Goal: Task Accomplishment & Management: Complete application form

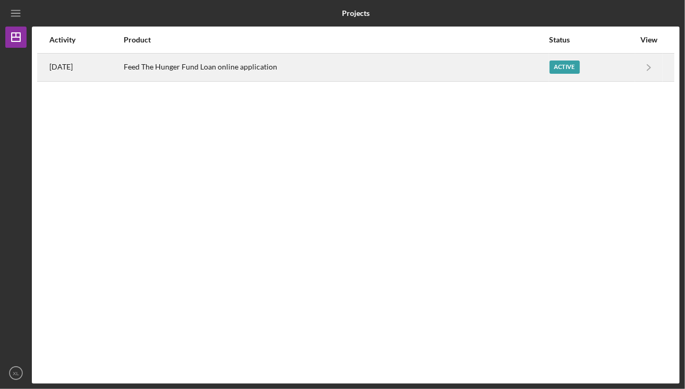
click at [449, 62] on div "Feed The Hunger Fund Loan online application" at bounding box center [336, 67] width 424 height 27
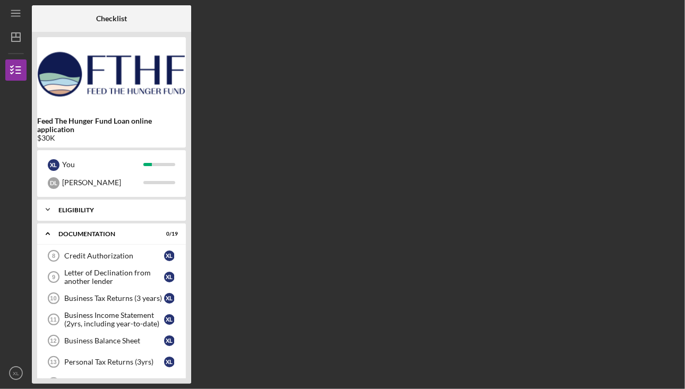
click at [122, 204] on div "Icon/Expander Eligibility 8 / 8" at bounding box center [111, 209] width 149 height 21
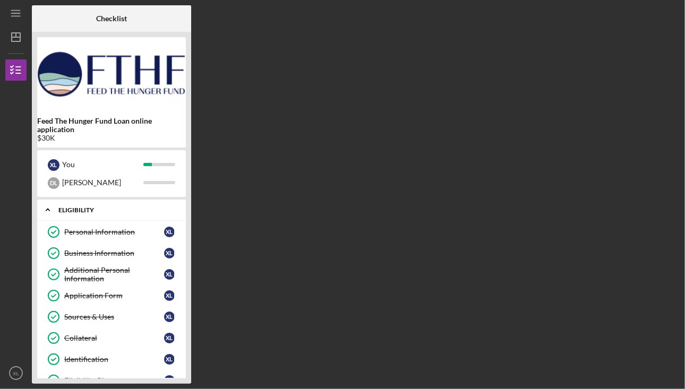
click at [107, 208] on div "Eligibility" at bounding box center [115, 210] width 114 height 6
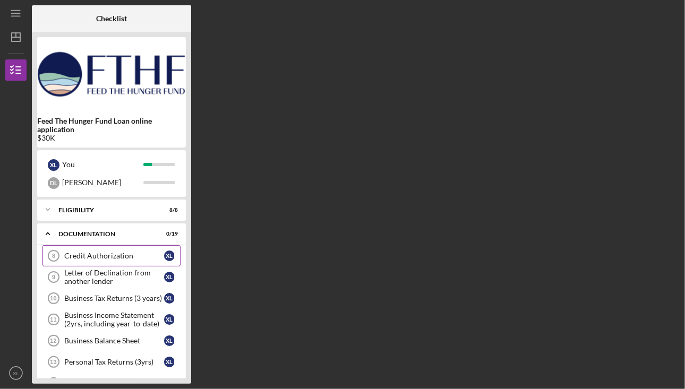
click at [106, 254] on div "Credit Authorization" at bounding box center [114, 256] width 100 height 8
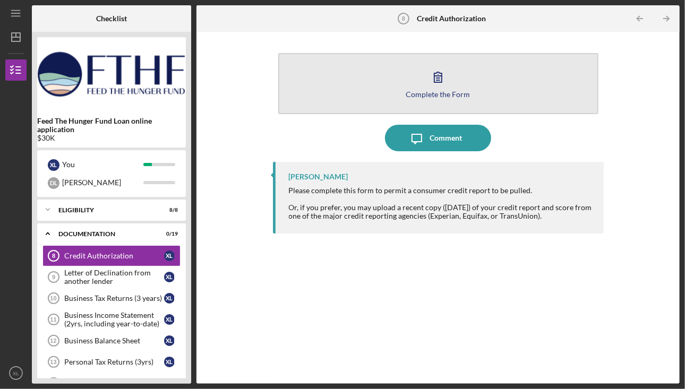
click at [441, 86] on icon "button" at bounding box center [438, 77] width 27 height 27
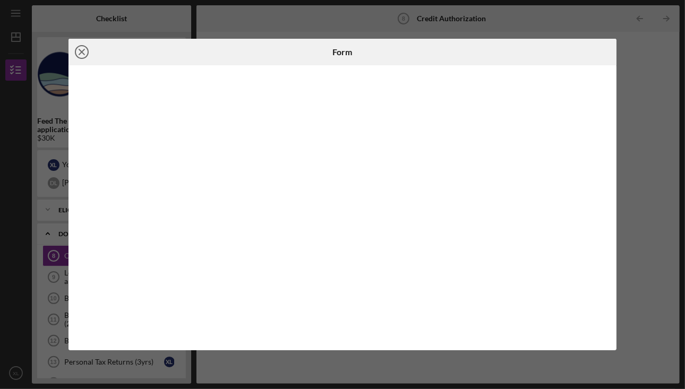
click at [81, 52] on line at bounding box center [81, 51] width 5 height 5
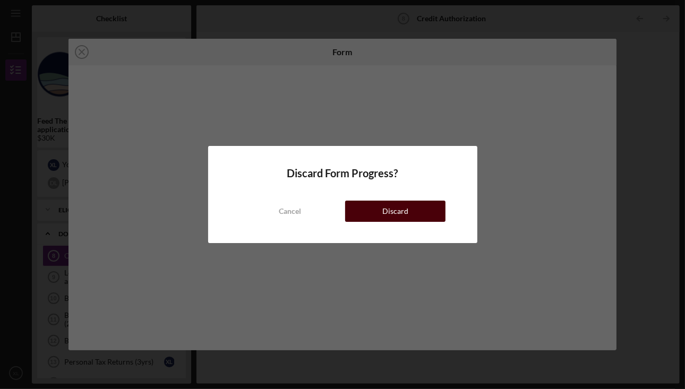
click at [378, 209] on button "Discard" at bounding box center [395, 211] width 100 height 21
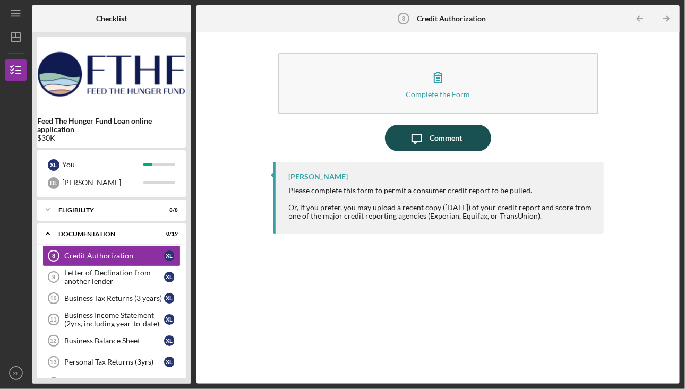
click at [441, 148] on div "Comment" at bounding box center [446, 138] width 32 height 27
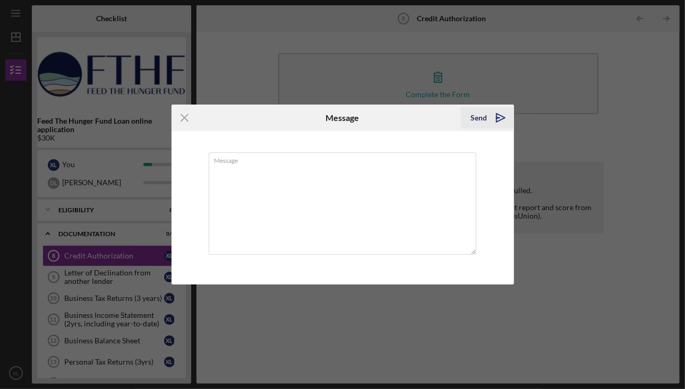
click at [501, 121] on icon "Icon/icon-invite-send" at bounding box center [501, 118] width 27 height 27
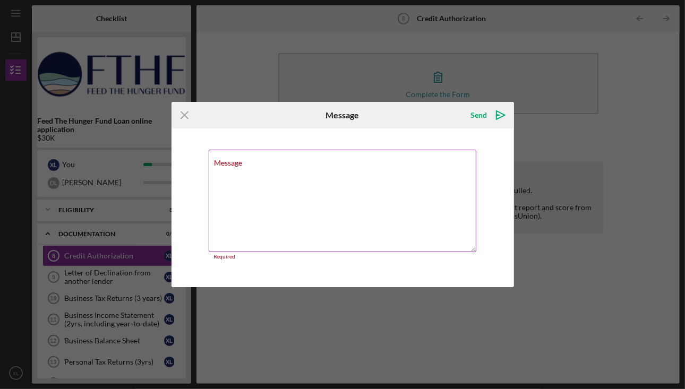
click at [287, 186] on textarea "Message" at bounding box center [343, 201] width 268 height 102
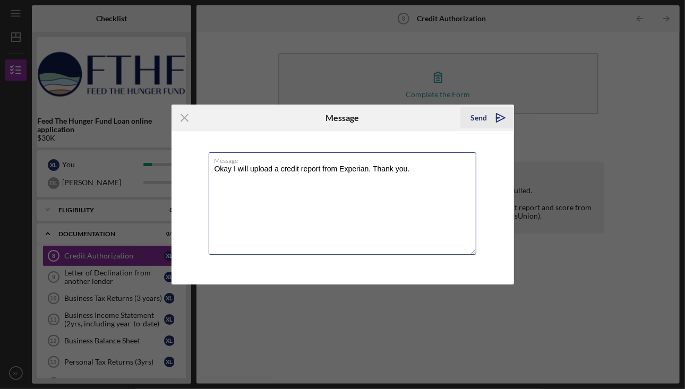
type textarea "Okay I will upload a credit report from Experian. Thank you."
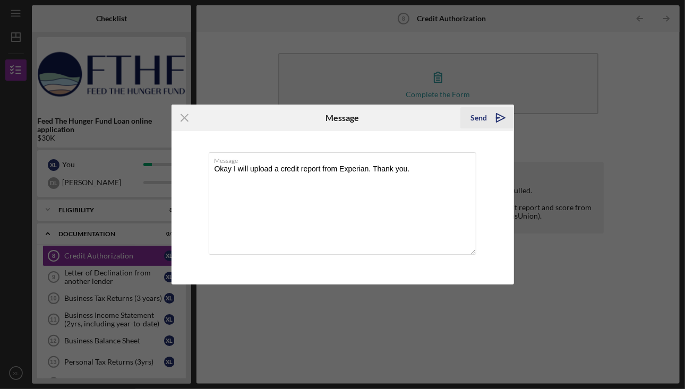
click at [508, 116] on icon "Icon/icon-invite-send" at bounding box center [501, 118] width 27 height 27
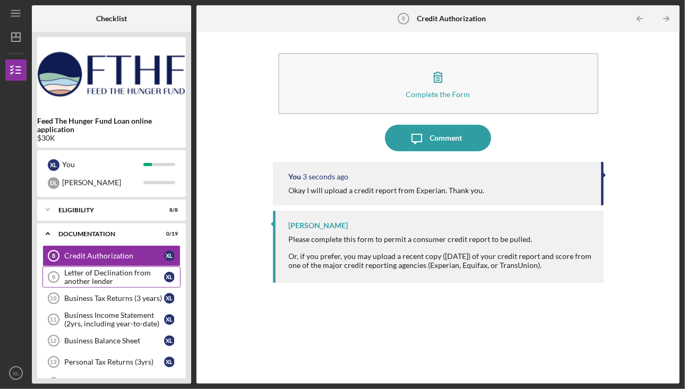
click at [86, 280] on div "Letter of Declination from another lender" at bounding box center [114, 277] width 100 height 17
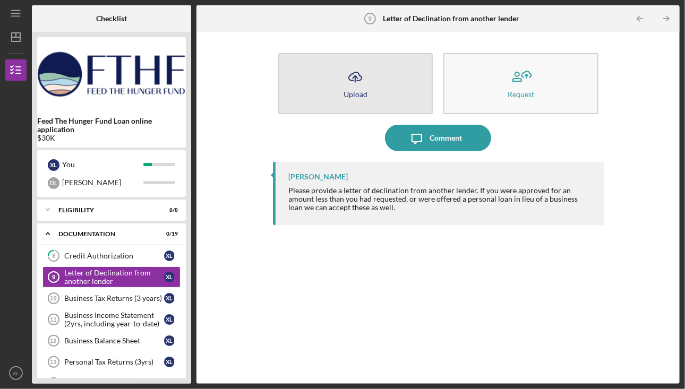
click at [365, 89] on button "Icon/Upload Upload" at bounding box center [355, 83] width 155 height 61
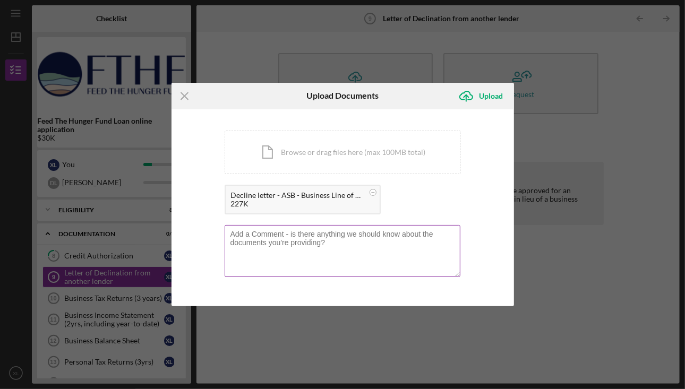
click at [326, 232] on textarea at bounding box center [343, 251] width 236 height 52
click at [275, 243] on textarea "I didn't receive an official decline letter but I did contact American Savings …" at bounding box center [343, 251] width 236 height 52
click at [454, 241] on textarea "I didn't receive an official decline letter but I did contact American Savings …" at bounding box center [343, 251] width 236 height 52
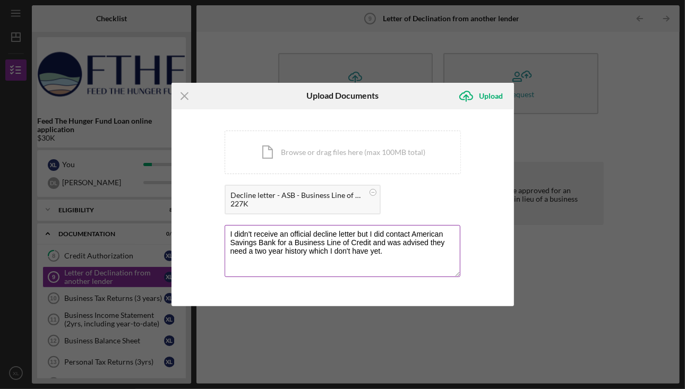
click at [285, 251] on textarea "I didn't receive an official decline letter but I did contact American Savings …" at bounding box center [343, 251] width 236 height 52
click at [432, 257] on textarea "I didn't receive an official decline letter but I did contact American Savings …" at bounding box center [343, 251] width 236 height 52
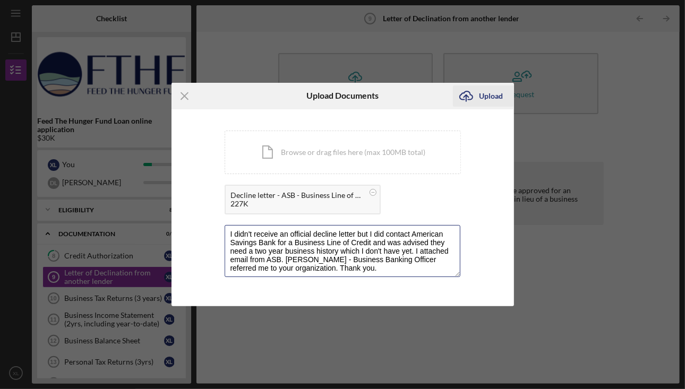
type textarea "I didn't receive an official decline letter but I did contact American Savings …"
click at [473, 101] on icon "Icon/Upload" at bounding box center [466, 96] width 27 height 27
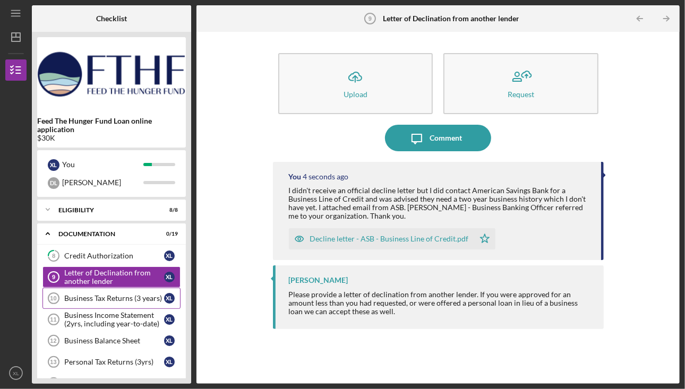
click at [87, 297] on div "Business Tax Returns (3 years)" at bounding box center [114, 298] width 100 height 8
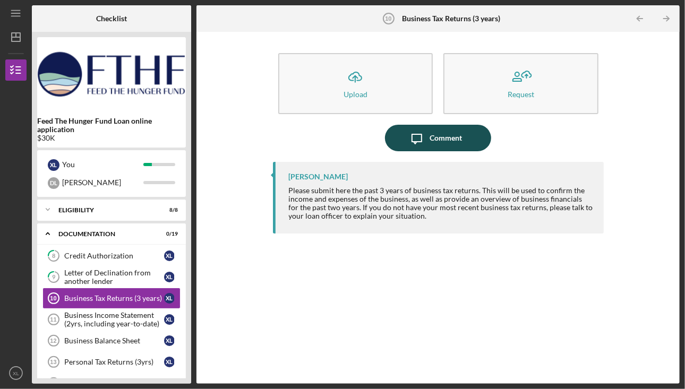
click at [428, 136] on icon "Icon/Message" at bounding box center [417, 138] width 27 height 27
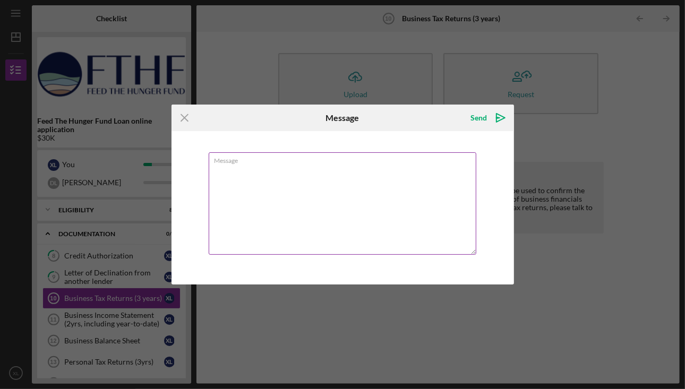
click at [312, 187] on textarea "Message" at bounding box center [343, 203] width 268 height 102
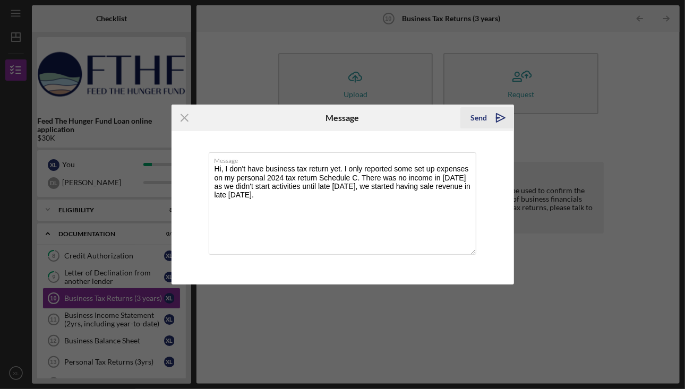
type textarea "Hi, I don't have business tax return yet. I only reported some set up expenses …"
click at [486, 123] on div "Send" at bounding box center [479, 117] width 16 height 21
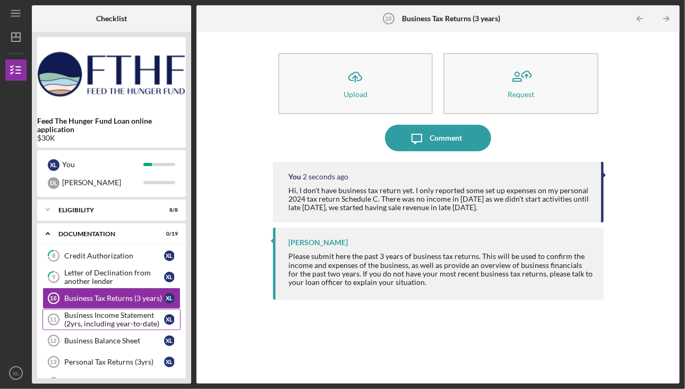
click at [83, 319] on div "Business Income Statement (2yrs, including year-to-date)" at bounding box center [114, 319] width 100 height 17
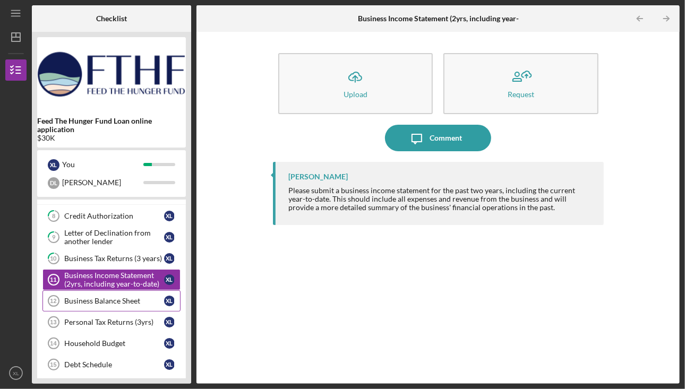
scroll to position [53, 0]
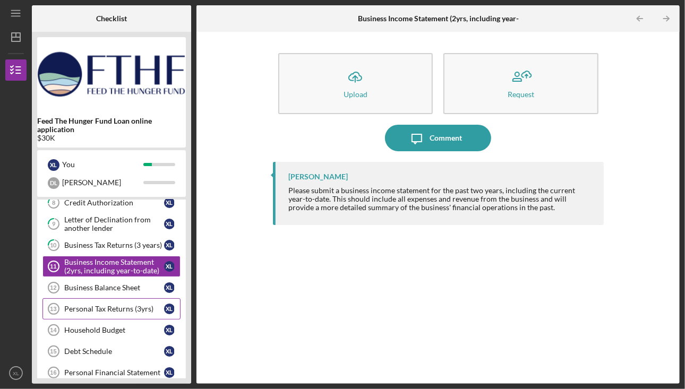
click at [92, 300] on link "Personal Tax Returns (3yrs) 13 Personal Tax Returns (3yrs) X L" at bounding box center [111, 308] width 138 height 21
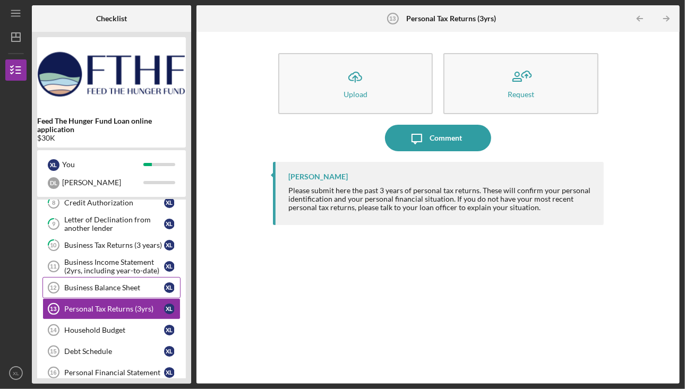
click at [93, 287] on div "Business Balance Sheet" at bounding box center [114, 288] width 100 height 8
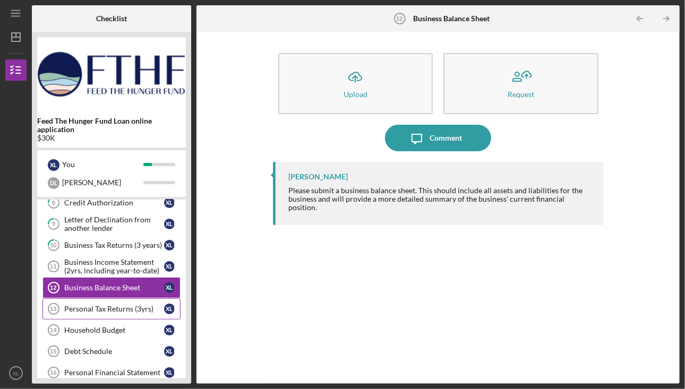
click at [93, 307] on div "Personal Tax Returns (3yrs)" at bounding box center [114, 309] width 100 height 8
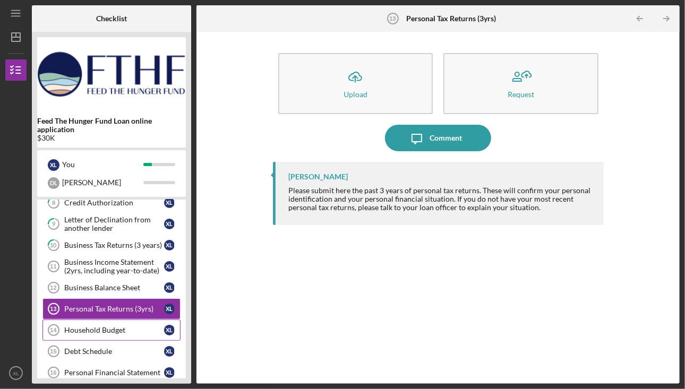
click at [79, 332] on link "Household Budget 14 Household Budget X L" at bounding box center [111, 330] width 138 height 21
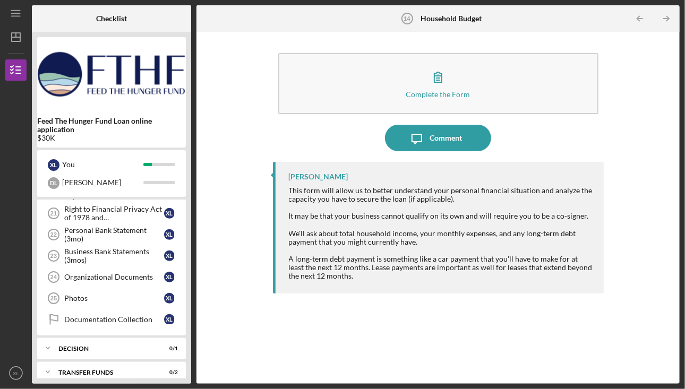
scroll to position [320, 0]
click at [94, 293] on div "Photos" at bounding box center [114, 297] width 100 height 8
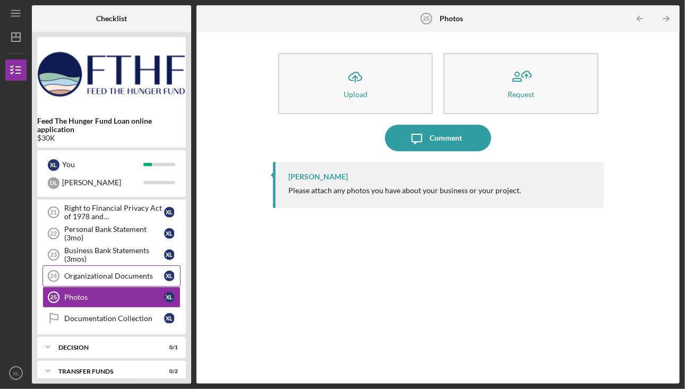
click at [90, 275] on link "Organizational Documents 24 Organizational Documents X L" at bounding box center [111, 276] width 138 height 21
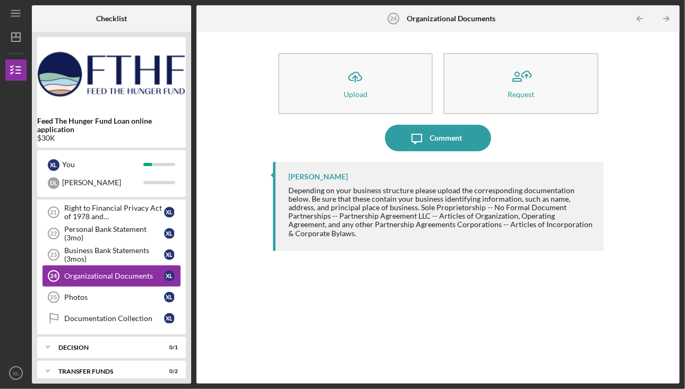
click at [91, 266] on link "Organizational Documents 24 Organizational Documents X L" at bounding box center [111, 276] width 138 height 21
click at [91, 256] on link "Business Bank Statements (3mos) 23 Business Bank Statements (3mos) X L" at bounding box center [111, 254] width 138 height 21
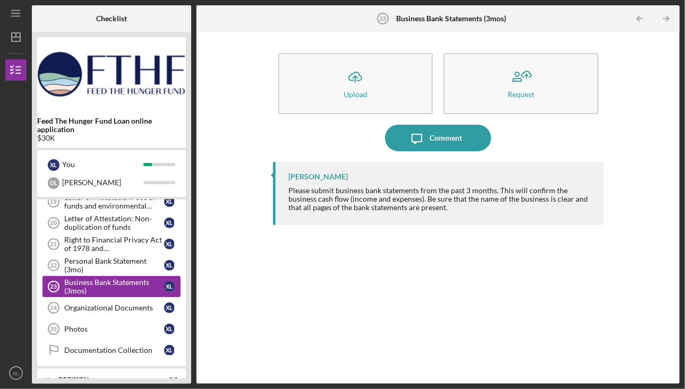
scroll to position [267, 0]
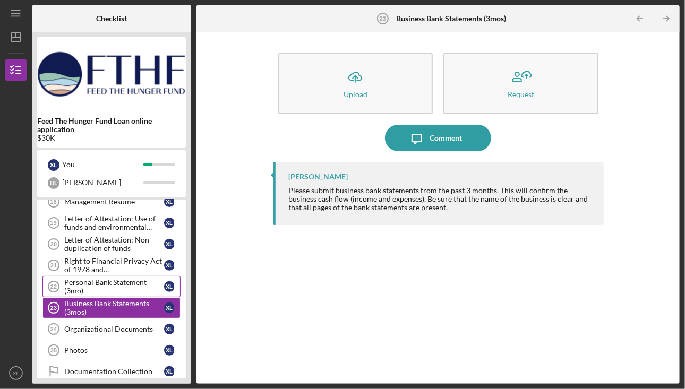
click at [90, 284] on div "Personal Bank Statement (3mo)" at bounding box center [114, 286] width 100 height 17
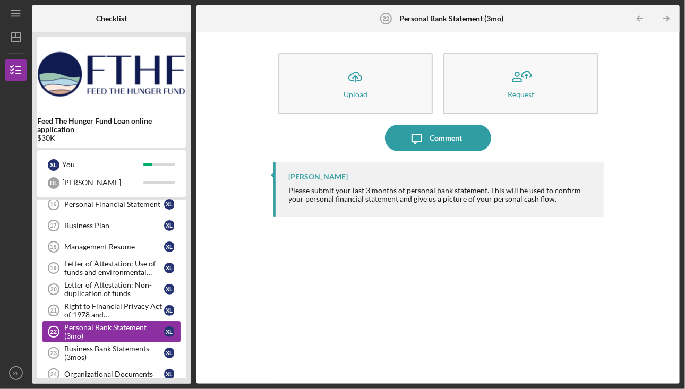
scroll to position [213, 0]
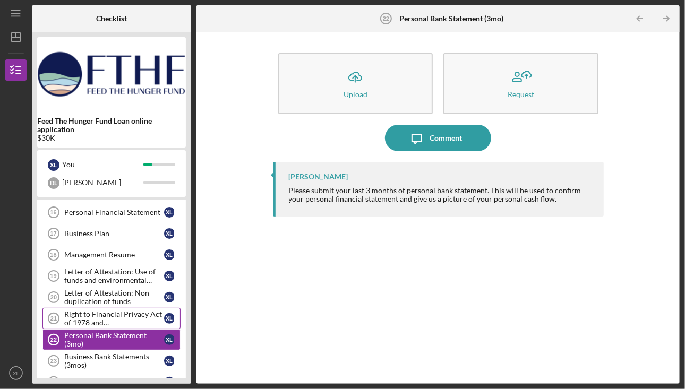
click at [91, 311] on div "Right to Financial Privacy Act of 1978 and Acknowledgement" at bounding box center [114, 318] width 100 height 17
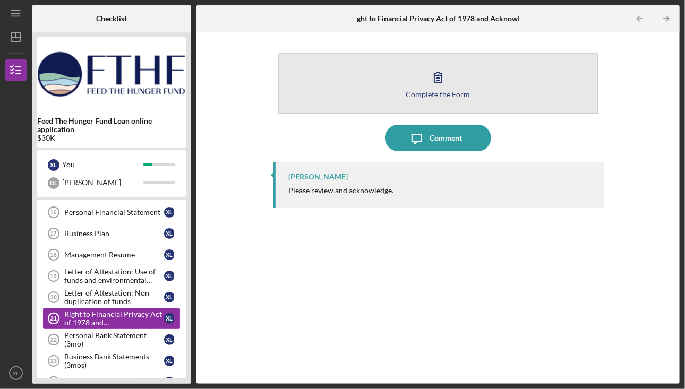
click at [446, 99] on button "Complete the Form Form" at bounding box center [438, 83] width 320 height 61
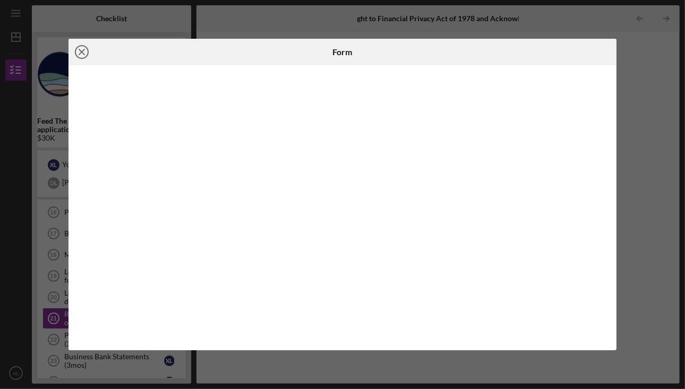
click at [84, 51] on icon "Icon/Close" at bounding box center [82, 52] width 27 height 27
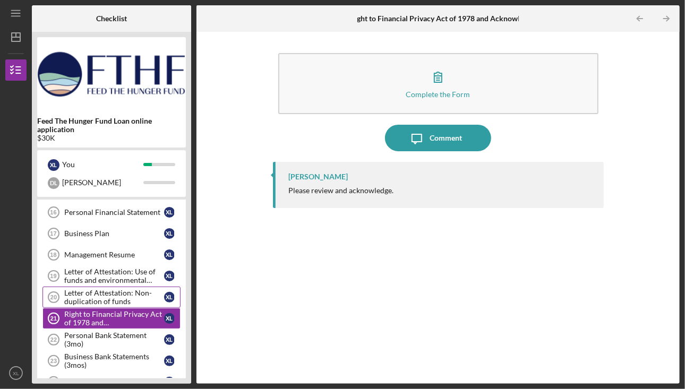
click at [103, 298] on div "Letter of Attestation: Non-duplication of funds" at bounding box center [114, 297] width 100 height 17
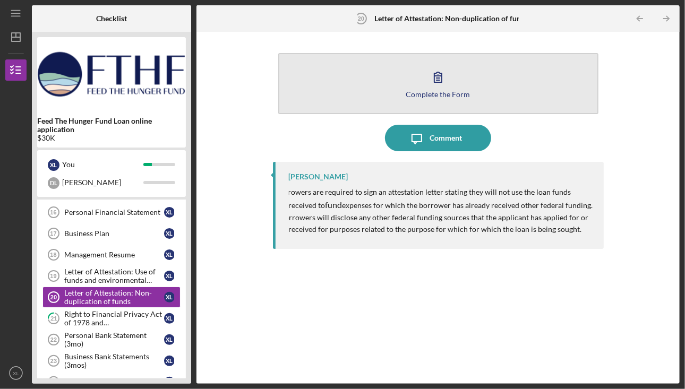
click at [430, 93] on div "Complete the Form" at bounding box center [438, 94] width 64 height 8
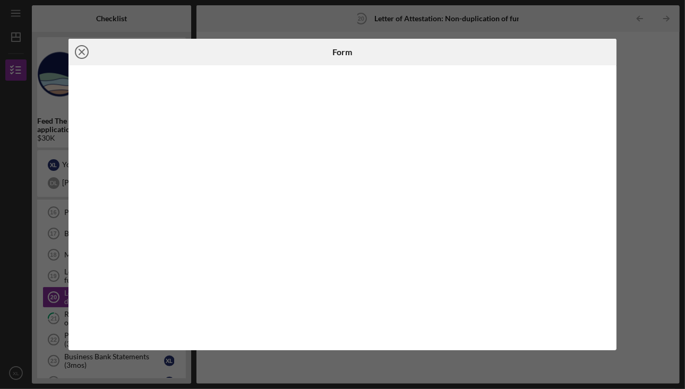
click at [83, 54] on line at bounding box center [81, 51] width 5 height 5
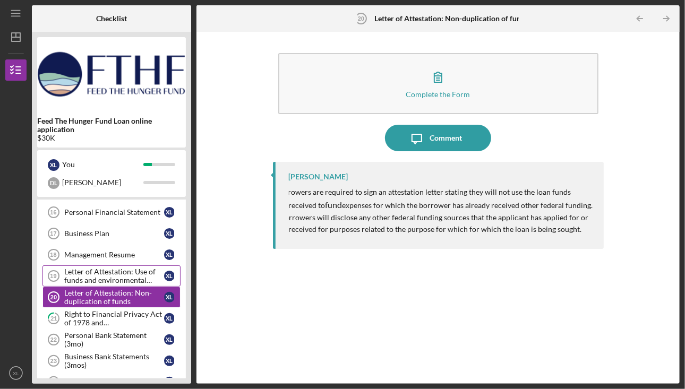
click at [94, 277] on div "Letter of Attestation: Use of funds and environmental compliance" at bounding box center [114, 276] width 100 height 17
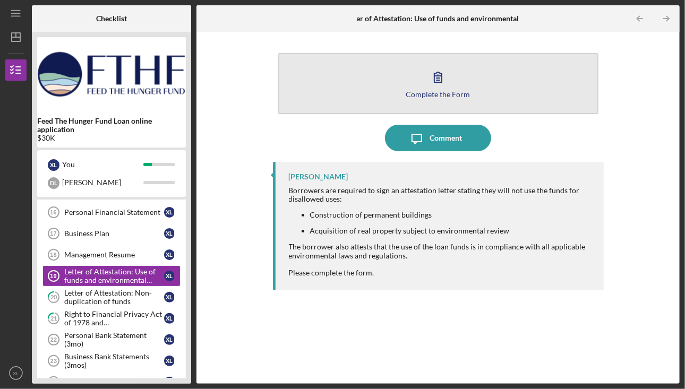
click at [435, 84] on icon "button" at bounding box center [438, 77] width 27 height 27
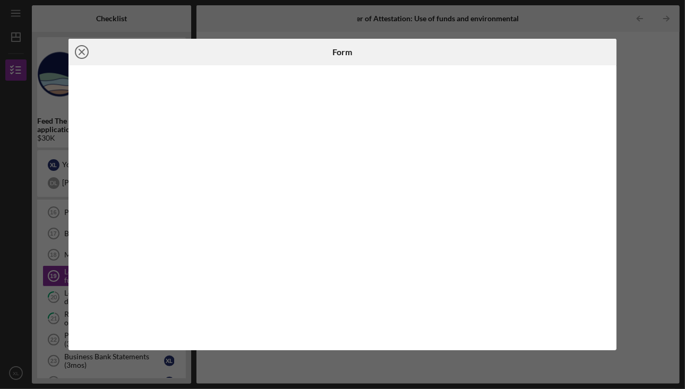
click at [88, 54] on icon "Icon/Close" at bounding box center [82, 52] width 27 height 27
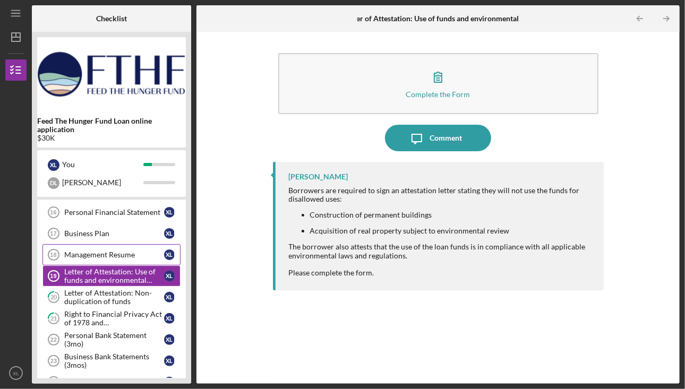
click at [111, 254] on link "Management Resume 18 Management Resume X L" at bounding box center [111, 254] width 138 height 21
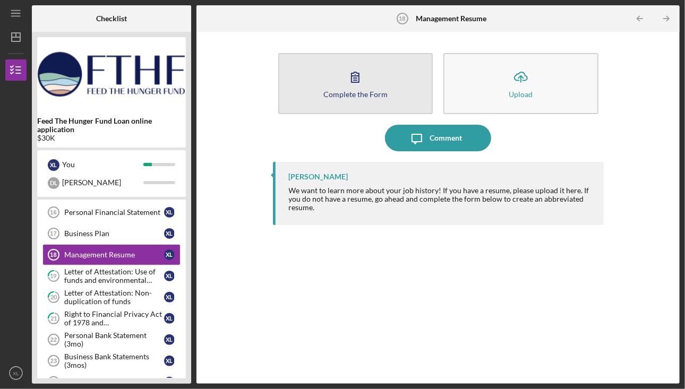
click at [383, 86] on button "Complete the Form Form" at bounding box center [355, 83] width 155 height 61
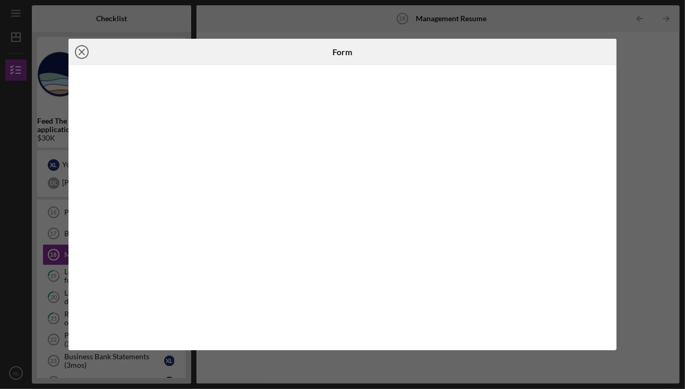
click at [83, 54] on line at bounding box center [81, 51] width 5 height 5
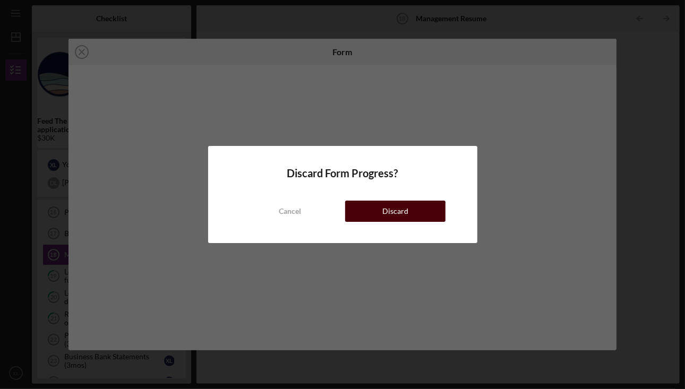
click at [383, 211] on div "Discard" at bounding box center [395, 211] width 26 height 21
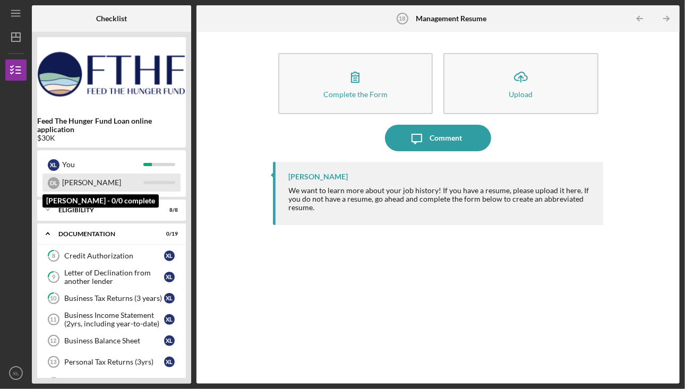
click at [52, 183] on div "D L" at bounding box center [54, 183] width 12 height 12
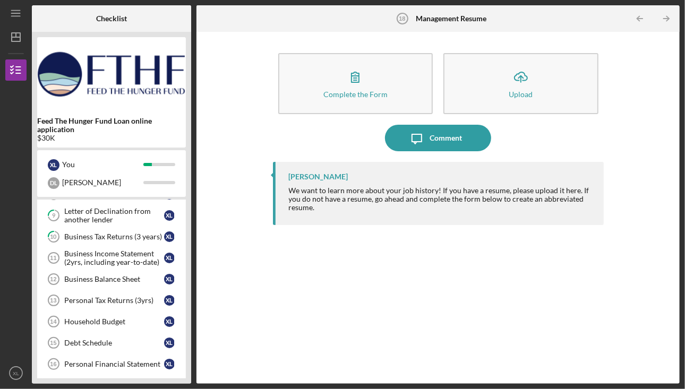
scroll to position [53, 0]
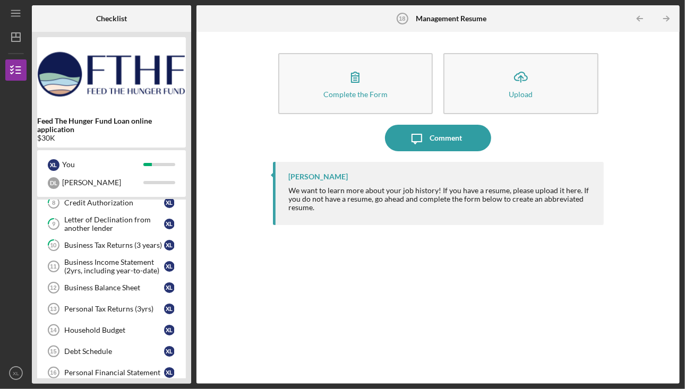
click at [135, 331] on link "Household Budget 14 Household Budget X L" at bounding box center [111, 330] width 138 height 21
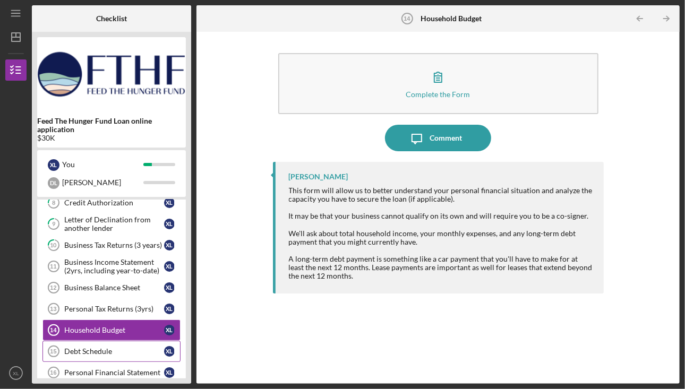
click at [124, 353] on link "Debt Schedule 15 Debt Schedule X L" at bounding box center [111, 351] width 138 height 21
